Goal: Information Seeking & Learning: Learn about a topic

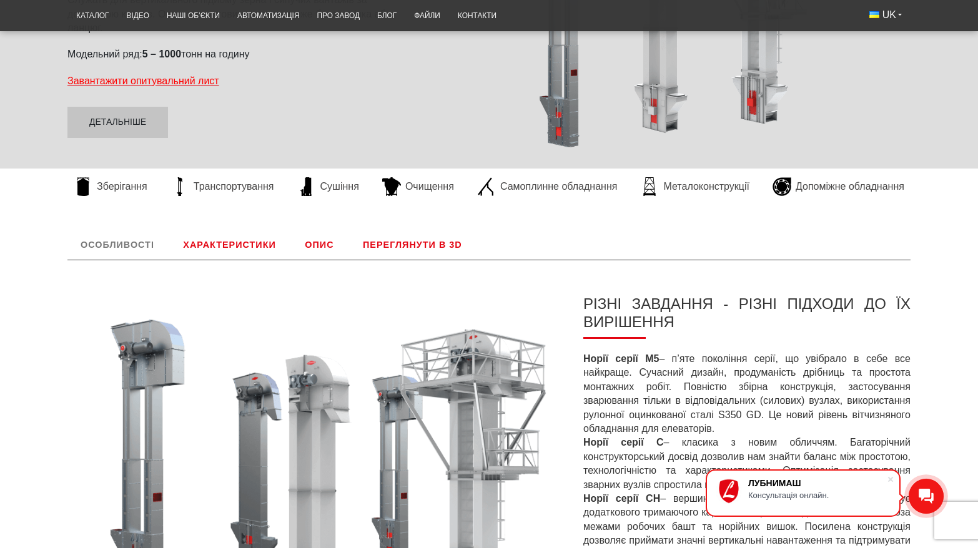
scroll to position [382, 0]
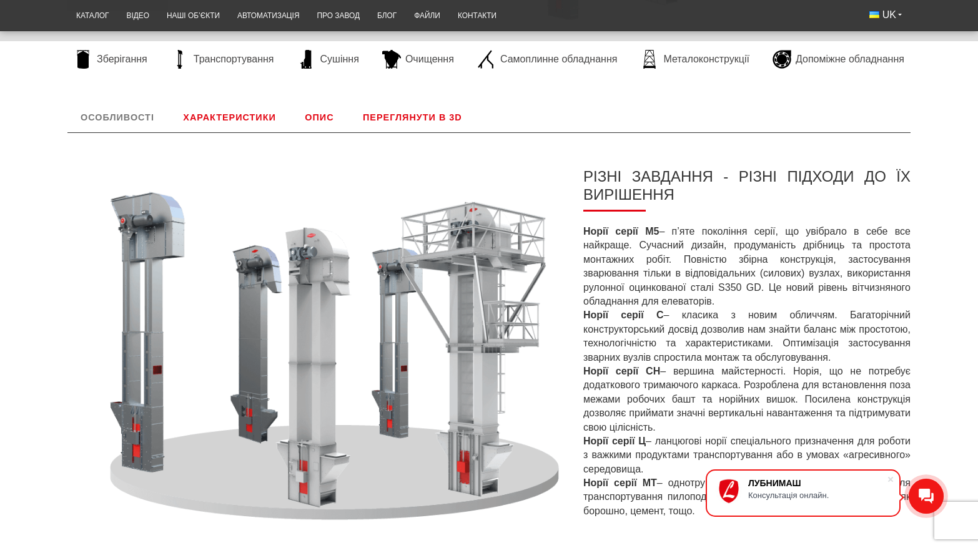
click at [220, 114] on link "Характеристики" at bounding box center [229, 117] width 119 height 30
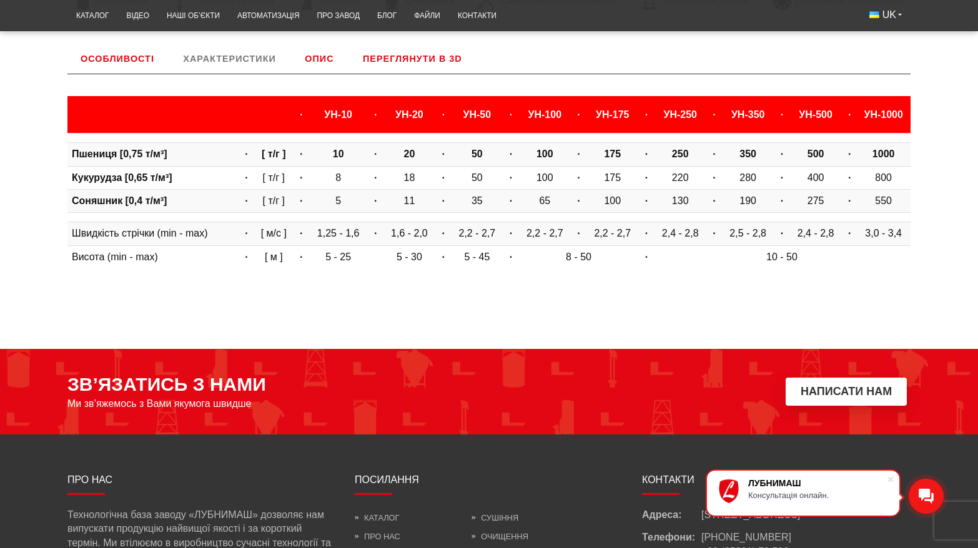
click at [313, 60] on link "Опис" at bounding box center [319, 59] width 55 height 30
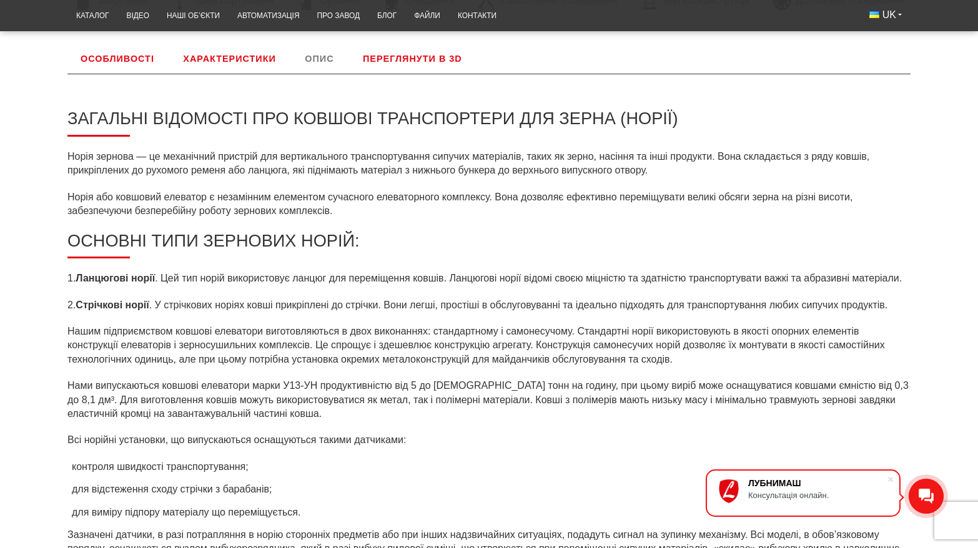
click at [421, 60] on link "Переглянути в 3D" at bounding box center [413, 59] width 126 height 30
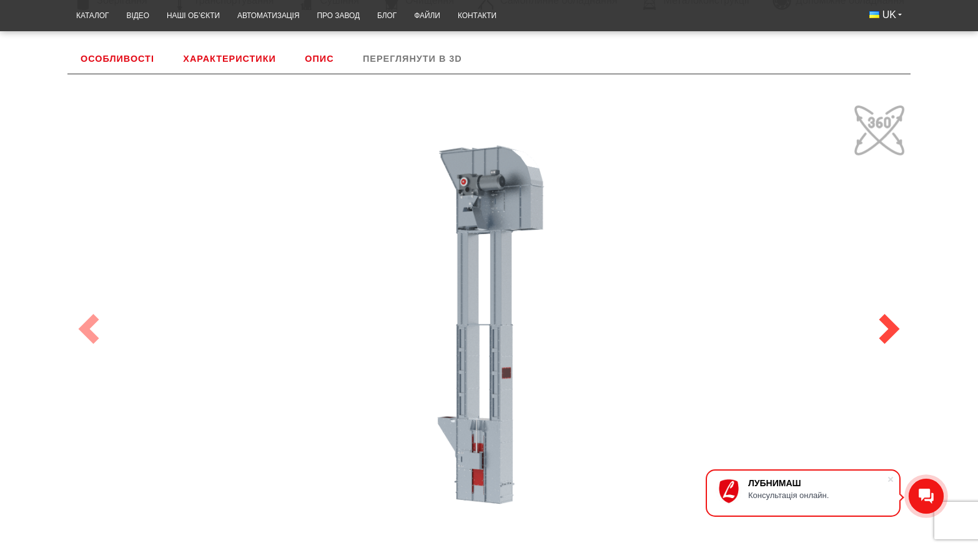
click at [887, 325] on span at bounding box center [889, 329] width 30 height 30
drag, startPoint x: 83, startPoint y: 323, endPoint x: 151, endPoint y: 300, distance: 71.1
click at [97, 318] on span at bounding box center [89, 329] width 30 height 30
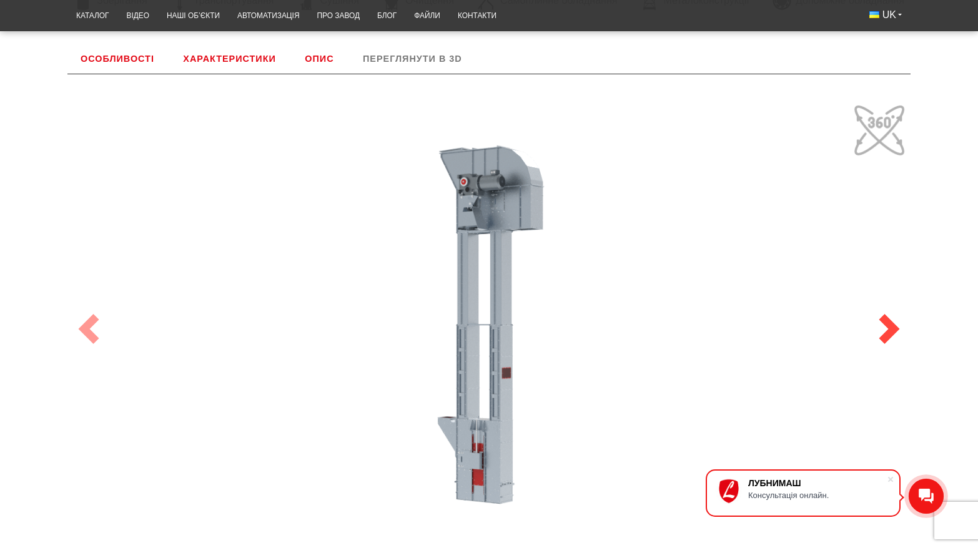
click at [874, 128] on link "Next" at bounding box center [890, 329] width 42 height 510
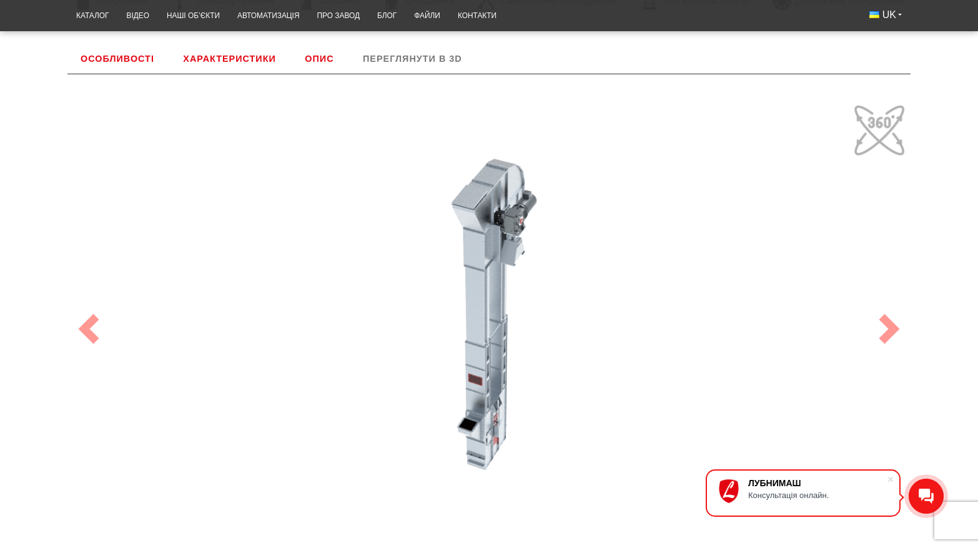
drag, startPoint x: 601, startPoint y: 378, endPoint x: 275, endPoint y: 360, distance: 326.5
click at [282, 363] on div "100" at bounding box center [488, 329] width 843 height 460
click at [275, 362] on div "100" at bounding box center [488, 329] width 843 height 460
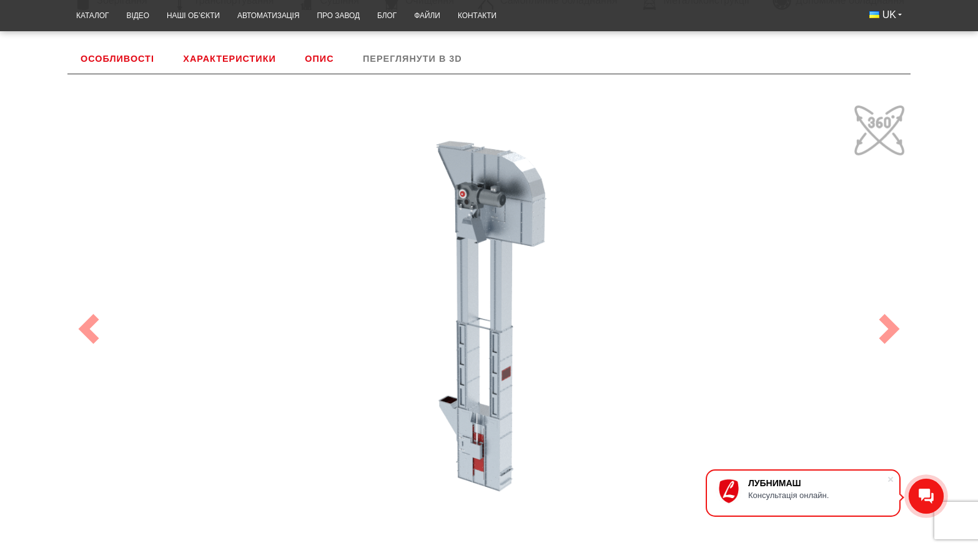
drag, startPoint x: 312, startPoint y: 335, endPoint x: 669, endPoint y: 300, distance: 358.3
click at [669, 301] on div "100" at bounding box center [488, 329] width 843 height 460
